Goal: Task Accomplishment & Management: Manage account settings

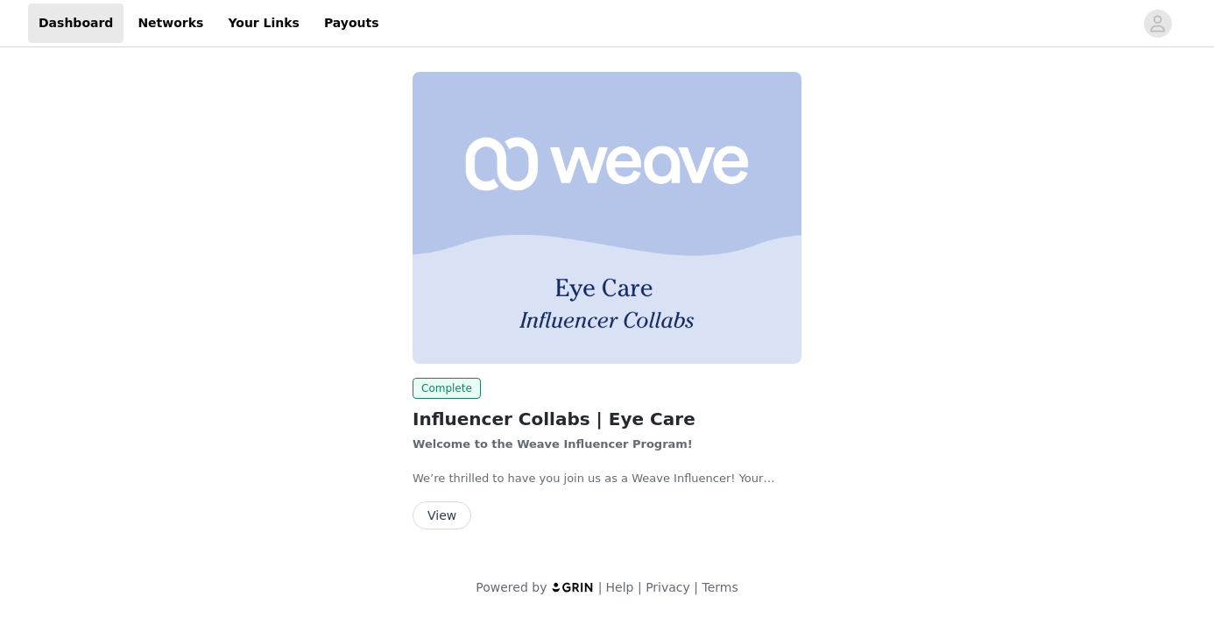
click at [446, 510] on button "View" at bounding box center [442, 515] width 59 height 28
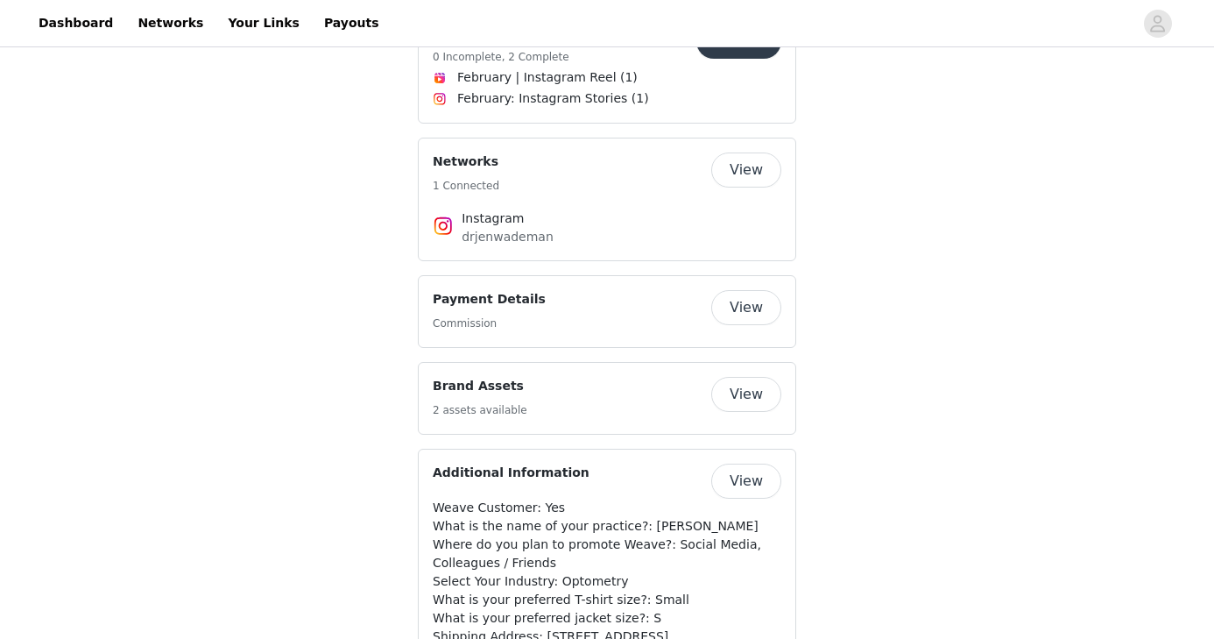
scroll to position [739, 0]
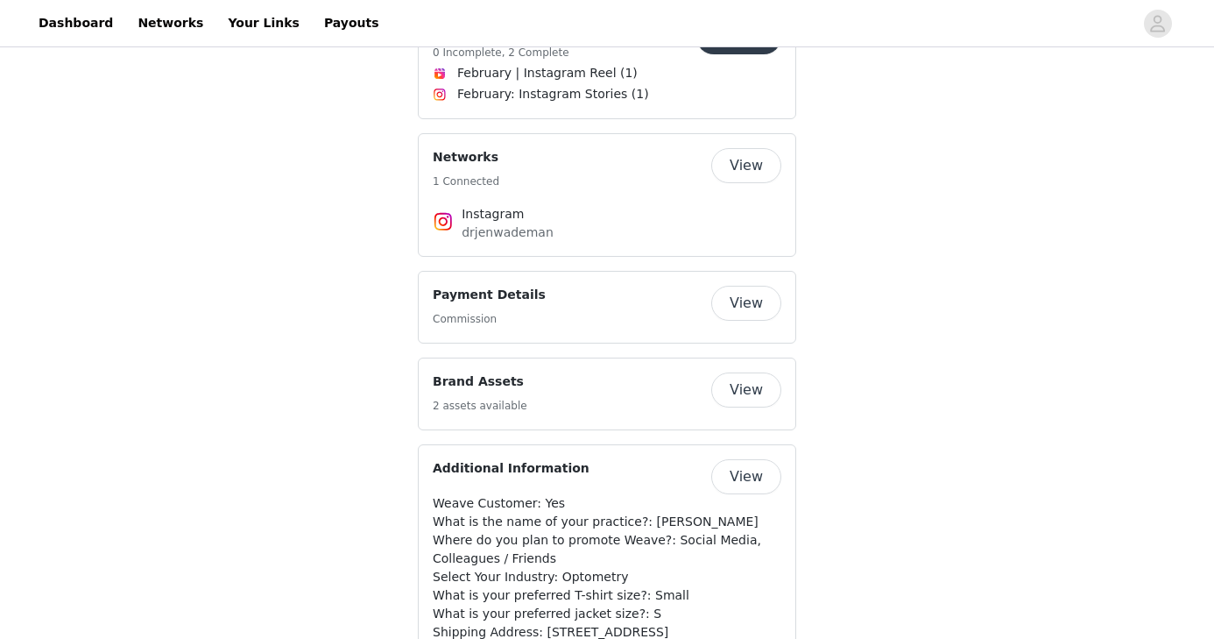
click at [758, 286] on button "View" at bounding box center [746, 303] width 70 height 35
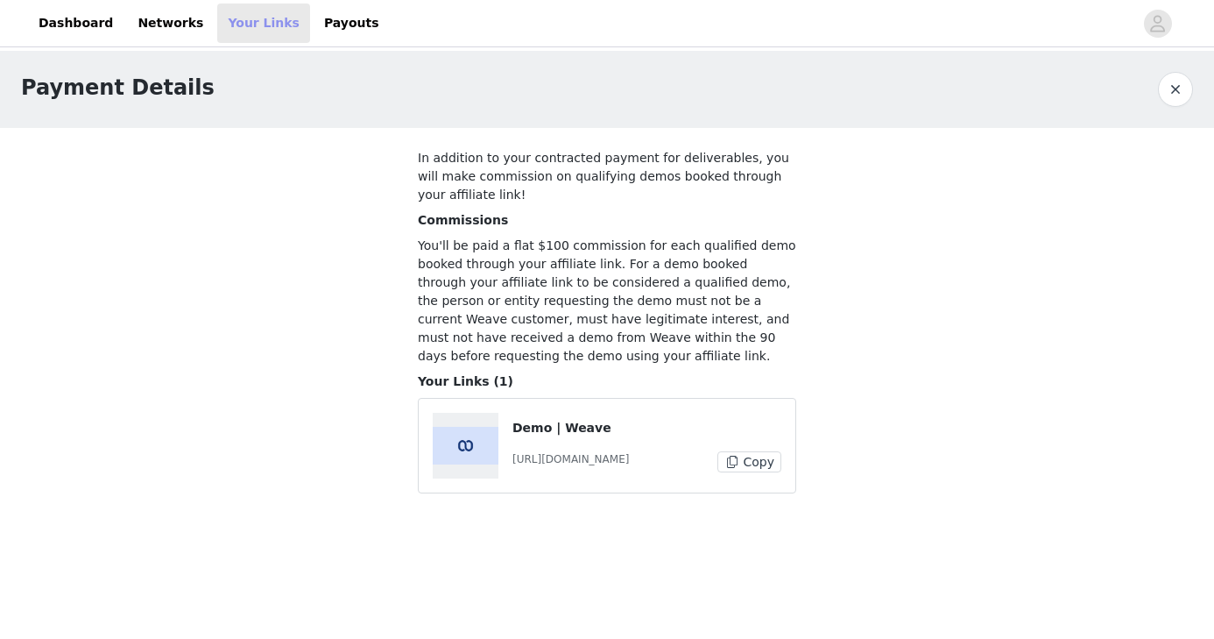
click at [221, 31] on link "Your Links" at bounding box center [263, 23] width 93 height 39
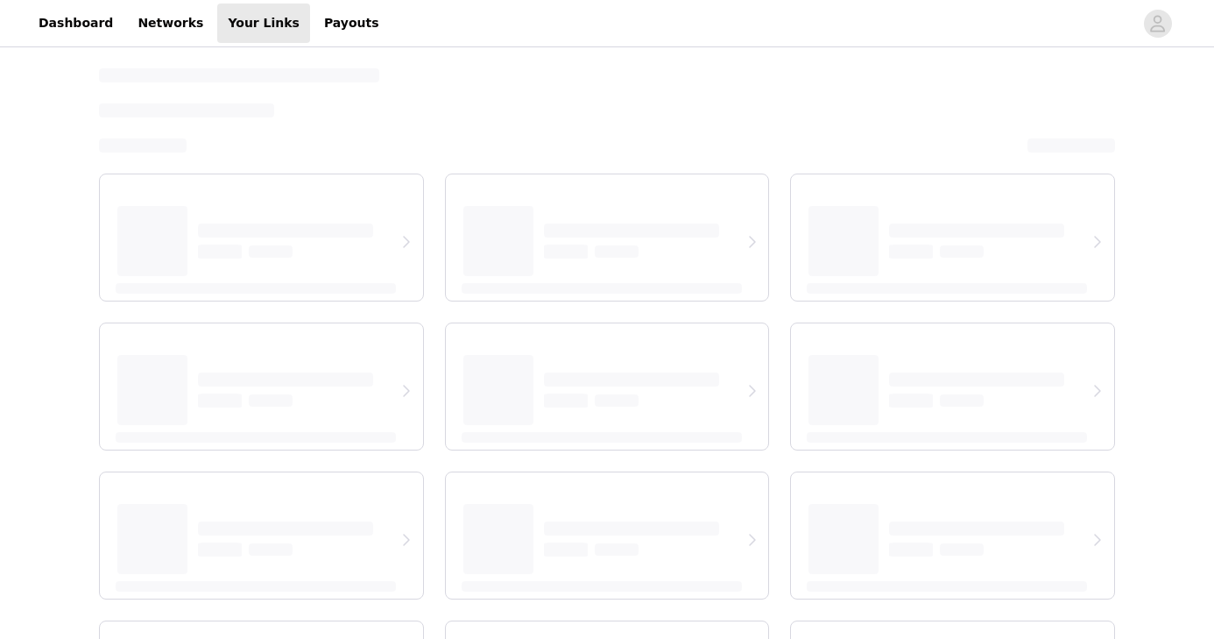
select select "12"
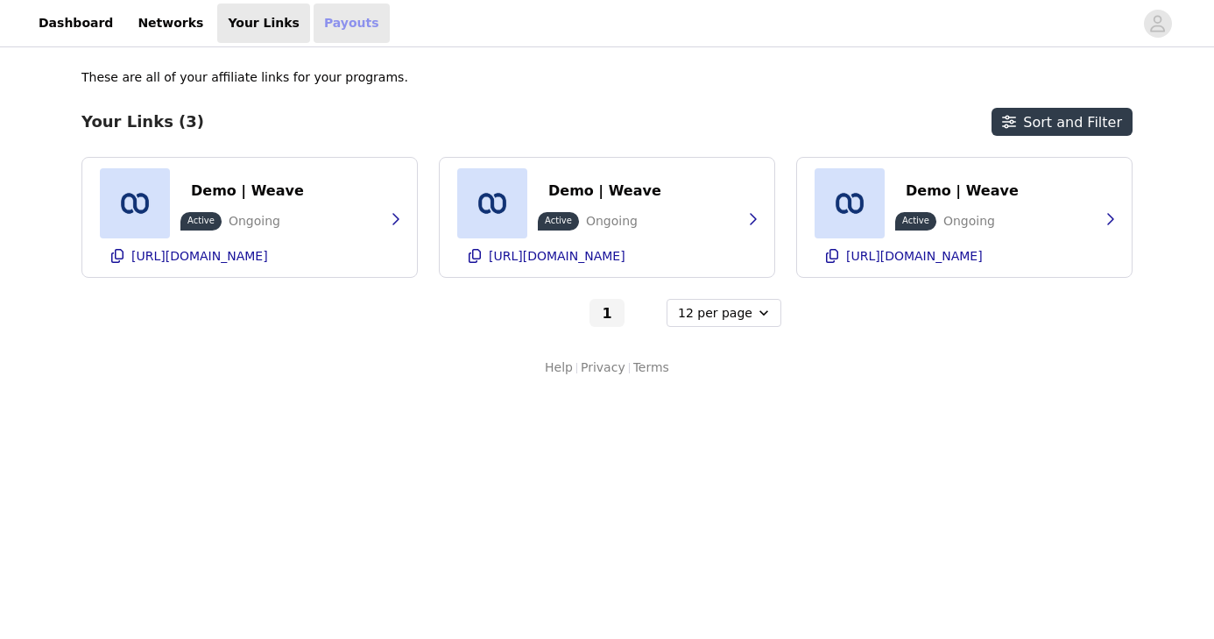
click at [314, 34] on link "Payouts" at bounding box center [352, 23] width 76 height 39
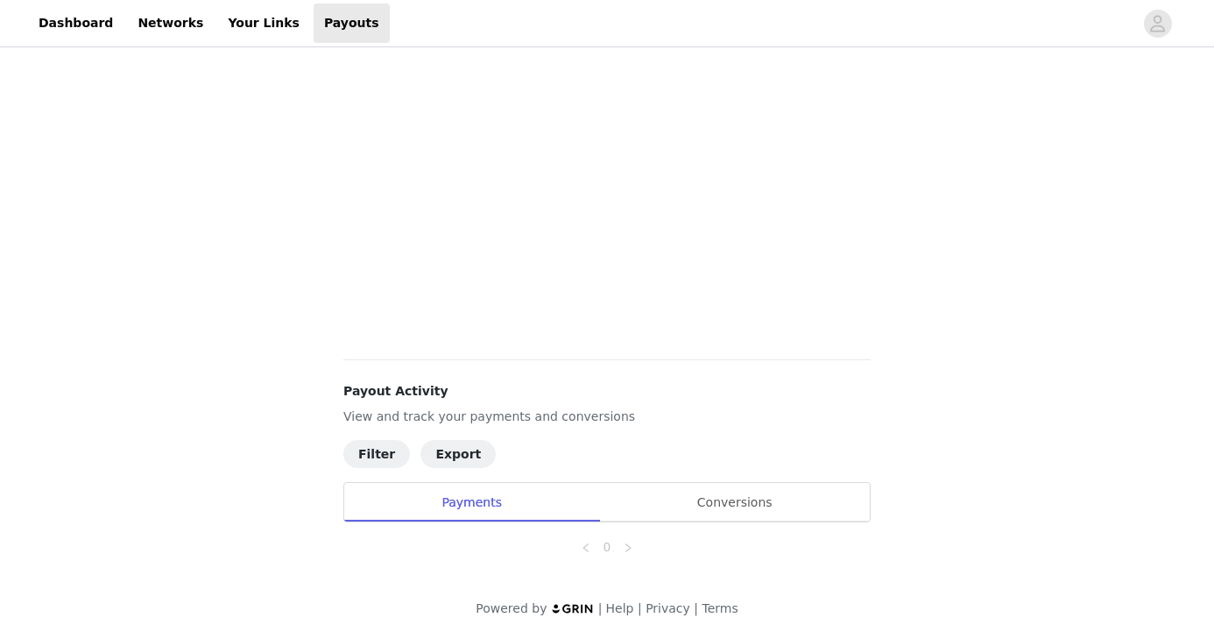
scroll to position [364, 0]
click at [468, 498] on div "Payments" at bounding box center [471, 502] width 255 height 39
click at [711, 509] on div "Conversions" at bounding box center [734, 502] width 271 height 39
click at [510, 498] on div "Payments" at bounding box center [471, 502] width 255 height 39
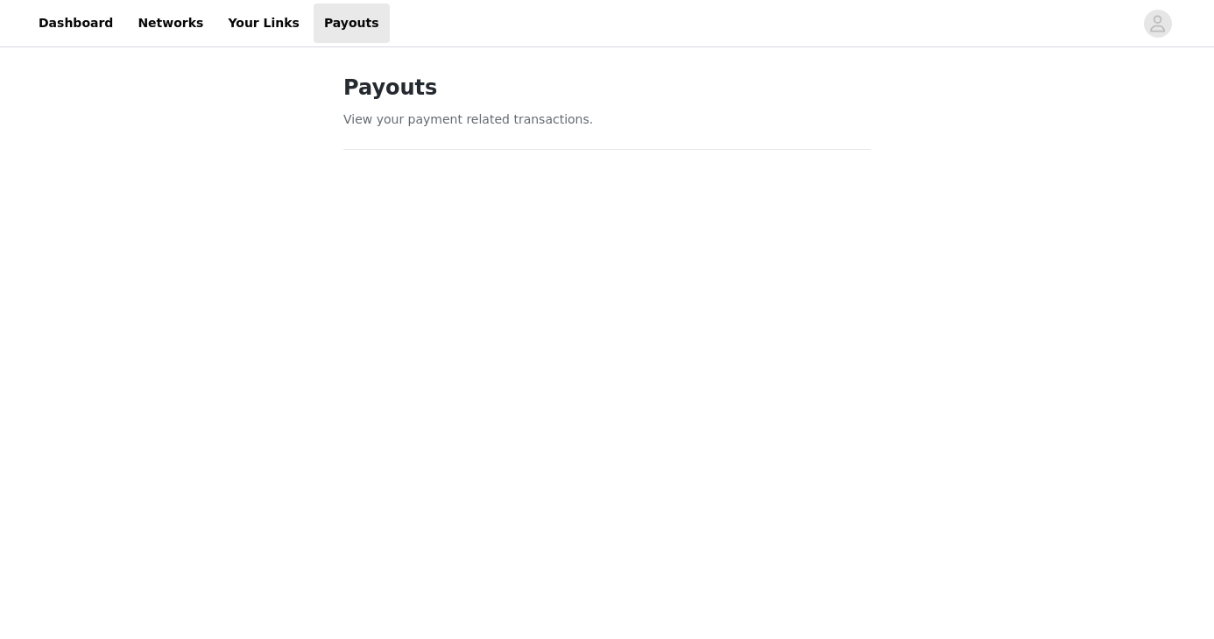
scroll to position [0, 0]
click at [238, 18] on link "Your Links" at bounding box center [263, 23] width 93 height 39
select select "12"
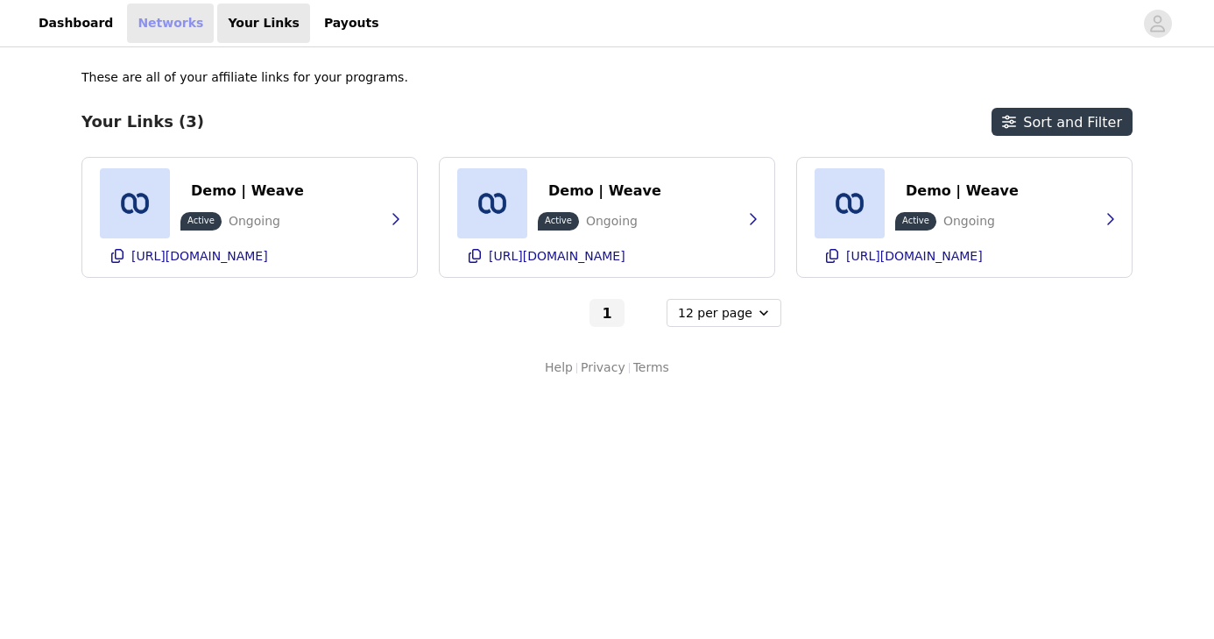
click at [153, 12] on link "Networks" at bounding box center [170, 23] width 87 height 39
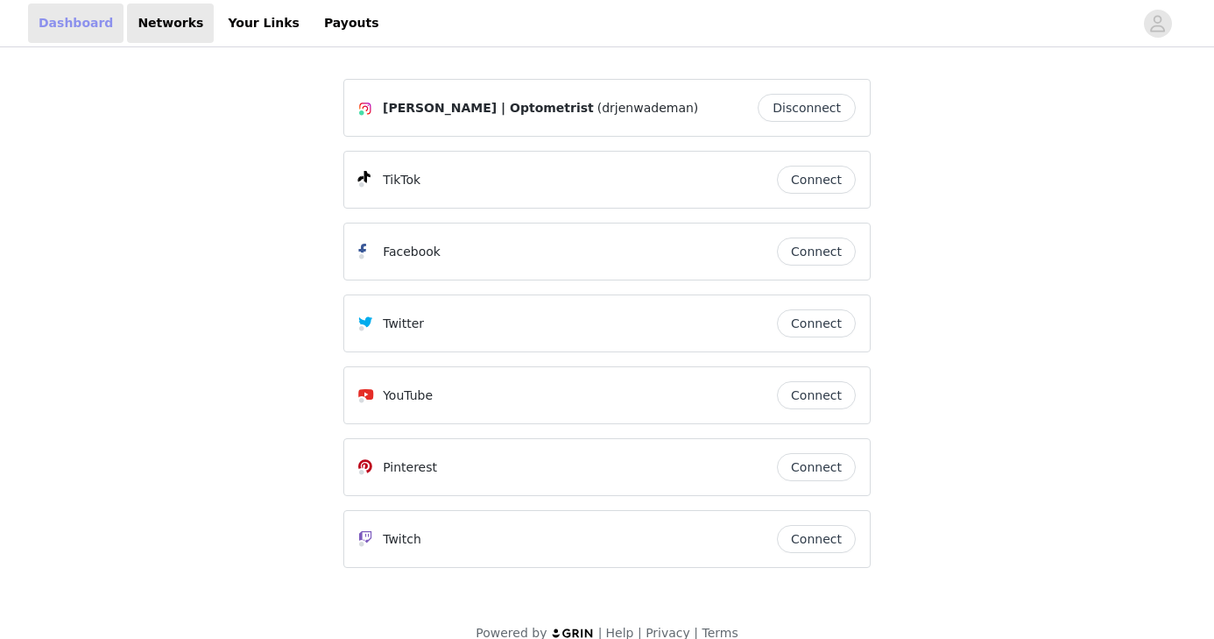
click at [88, 21] on link "Dashboard" at bounding box center [75, 23] width 95 height 39
